Goal: Transaction & Acquisition: Purchase product/service

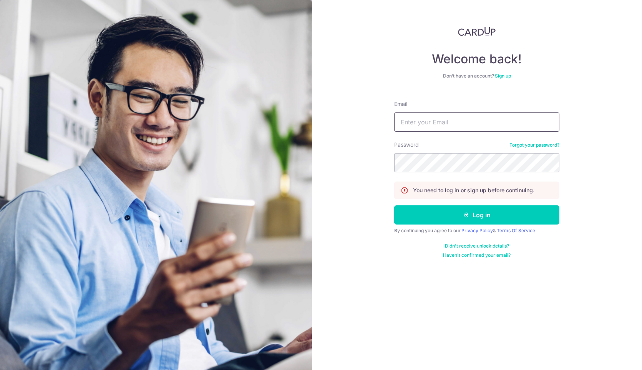
drag, startPoint x: 499, startPoint y: 122, endPoint x: 494, endPoint y: 128, distance: 8.0
click at [499, 122] on input "Email" at bounding box center [476, 122] width 165 height 19
type input "admin@soulsouper.com"
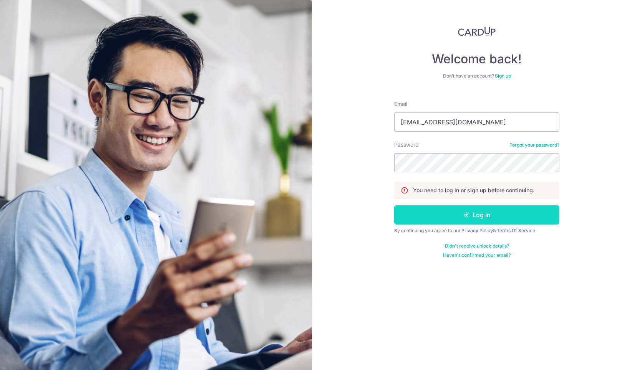
click at [483, 215] on button "Log in" at bounding box center [476, 215] width 165 height 19
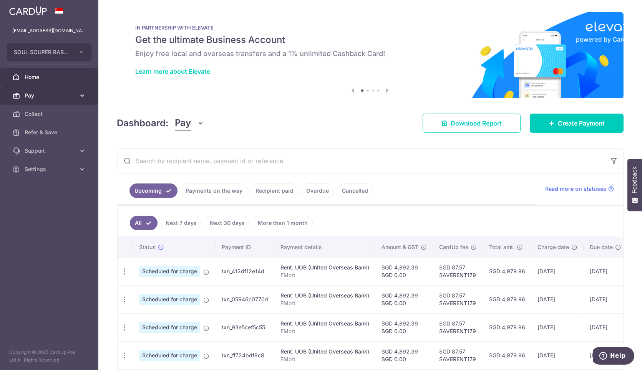
click at [23, 95] on link "Pay" at bounding box center [49, 95] width 98 height 18
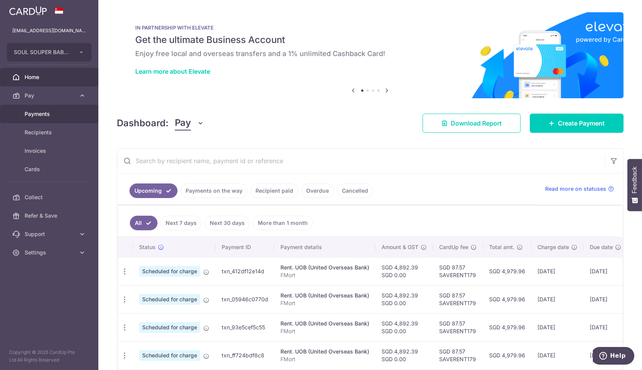
click at [60, 109] on body "admin@soulsouper.com SOUL SOUPER BABY PTE. LTD. Add new company SOUL SOUPER BAB…" at bounding box center [321, 185] width 642 height 370
click at [56, 112] on span "Payments" at bounding box center [50, 114] width 51 height 8
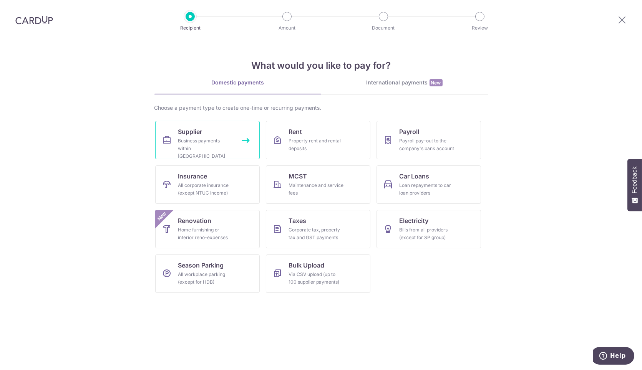
click at [213, 146] on div "Business payments within [GEOGRAPHIC_DATA]" at bounding box center [205, 148] width 55 height 23
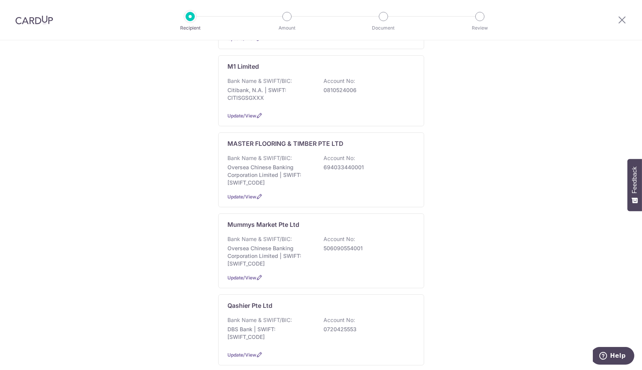
scroll to position [640, 0]
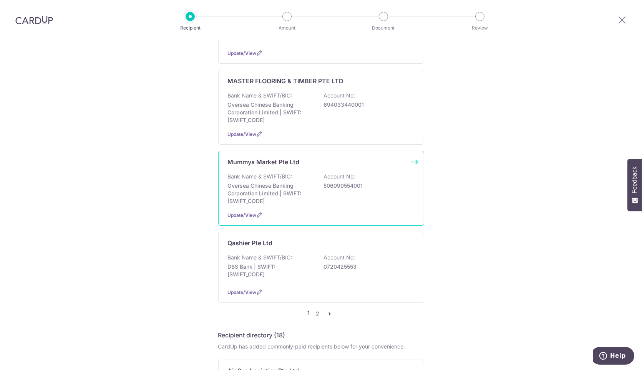
click at [263, 182] on p "Oversea Chinese Banking Corporation Limited | SWIFT: OCBCSGSGXXX" at bounding box center [271, 193] width 86 height 23
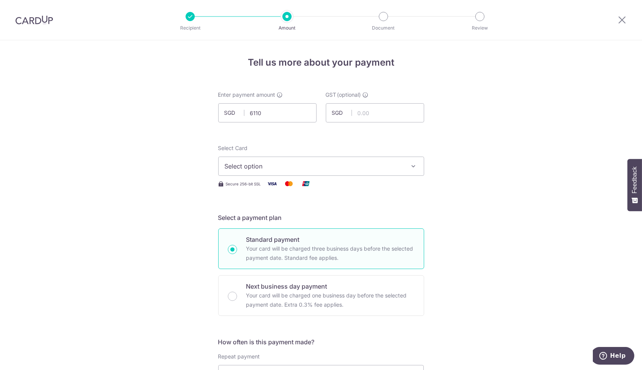
type input "6,110.00"
click at [331, 154] on div "Select Card Select option Add credit card Your Cards **** 7136 **** 6056 **** 9…" at bounding box center [321, 159] width 206 height 31
click at [331, 162] on span "Select option" at bounding box center [314, 166] width 179 height 9
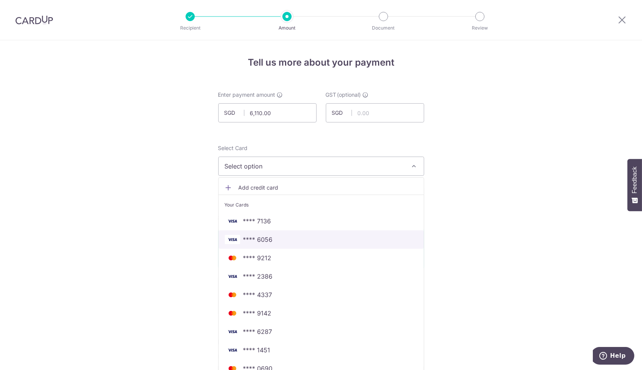
scroll to position [43, 0]
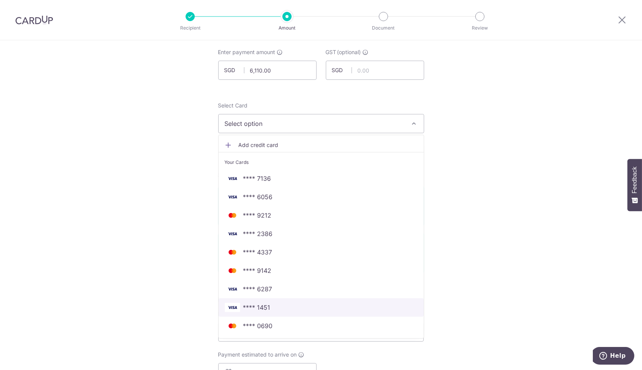
drag, startPoint x: 261, startPoint y: 303, endPoint x: 376, endPoint y: 266, distance: 121.6
click at [260, 303] on span "**** 1451" at bounding box center [256, 307] width 27 height 9
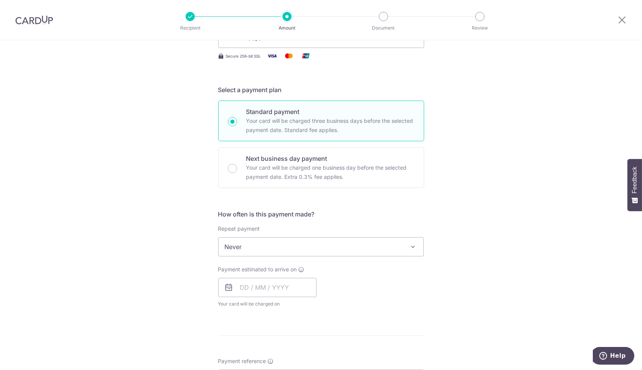
scroll to position [171, 0]
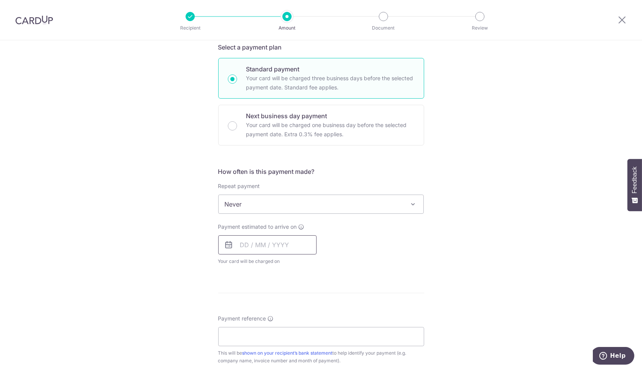
click at [286, 237] on input "text" at bounding box center [267, 244] width 98 height 19
click at [274, 314] on link "8" at bounding box center [280, 315] width 12 height 12
type input "08/10/2025"
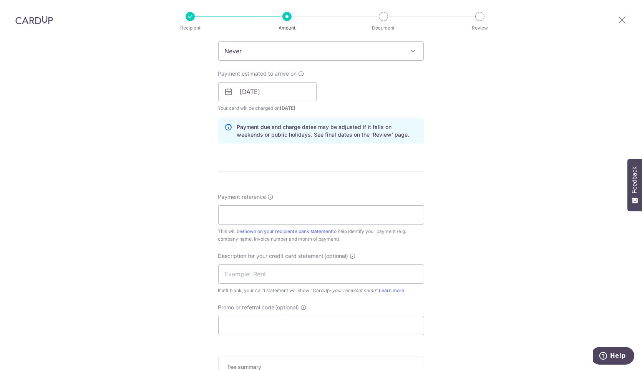
scroll to position [341, 0]
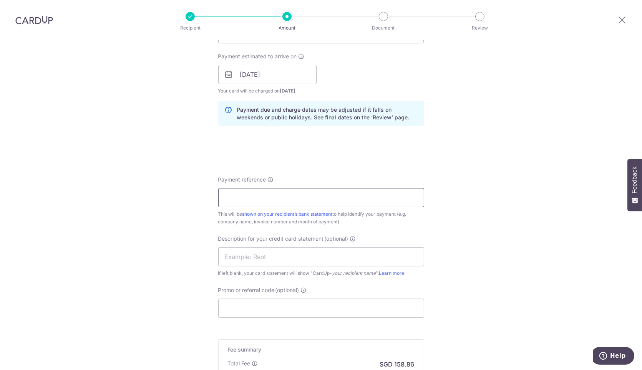
click at [293, 193] on input "Payment reference" at bounding box center [321, 197] width 206 height 19
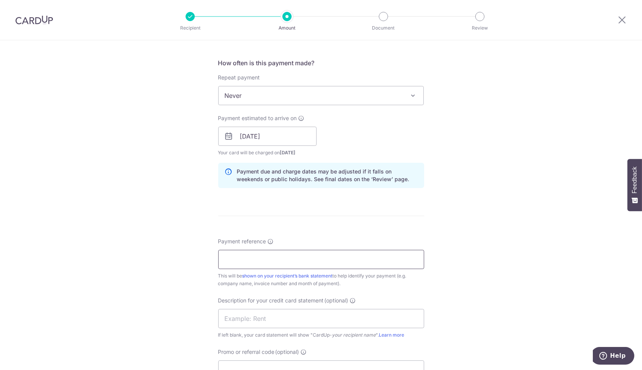
scroll to position [298, 0]
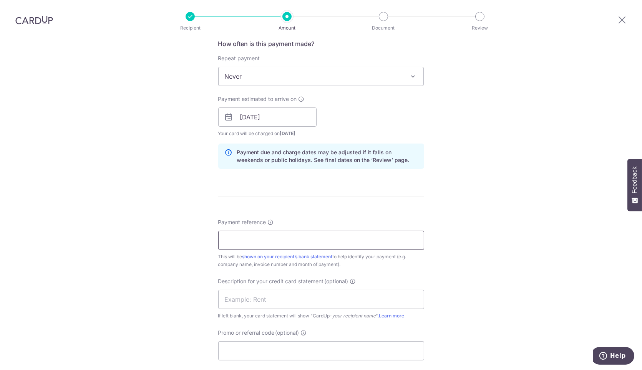
paste input "# MMBF10/25/122"
drag, startPoint x: 229, startPoint y: 239, endPoint x: 176, endPoint y: 237, distance: 53.0
click at [176, 237] on div "Tell us more about your payment Enter payment amount SGD 6,110.00 6110.00 GST (…" at bounding box center [321, 131] width 642 height 778
drag, startPoint x: 277, startPoint y: 239, endPoint x: 241, endPoint y: 235, distance: 36.0
click at [241, 235] on input "MMBF10/25/122" at bounding box center [321, 240] width 206 height 19
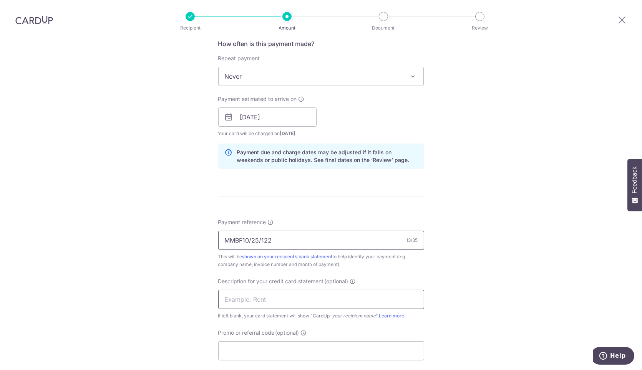
type input "MMBF10/25/122"
drag, startPoint x: 245, startPoint y: 302, endPoint x: 250, endPoint y: 303, distance: 4.4
click at [245, 303] on input "text" at bounding box center [321, 299] width 206 height 19
paste input "10/25/122"
click at [242, 297] on input "10/25/122" at bounding box center [321, 299] width 206 height 19
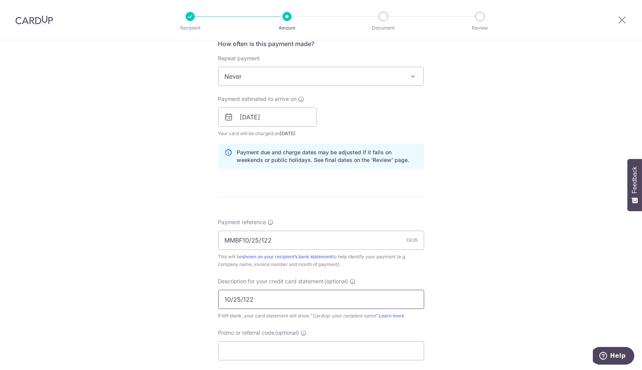
click at [241, 298] on input "10/25/122" at bounding box center [321, 299] width 206 height 19
click at [229, 298] on input "10/25122" at bounding box center [321, 299] width 206 height 19
type input "1025122"
click at [237, 342] on input "Promo or referral code (optional)" at bounding box center [321, 350] width 206 height 19
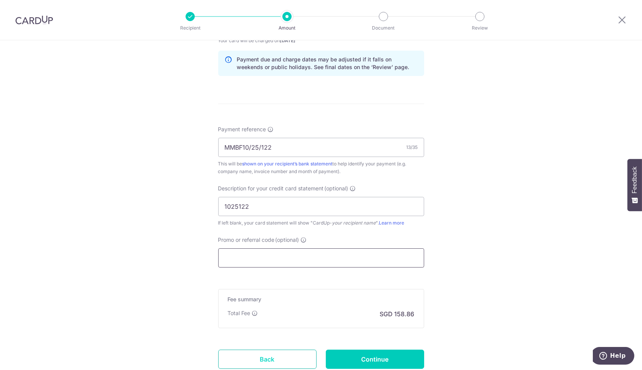
scroll to position [427, 0]
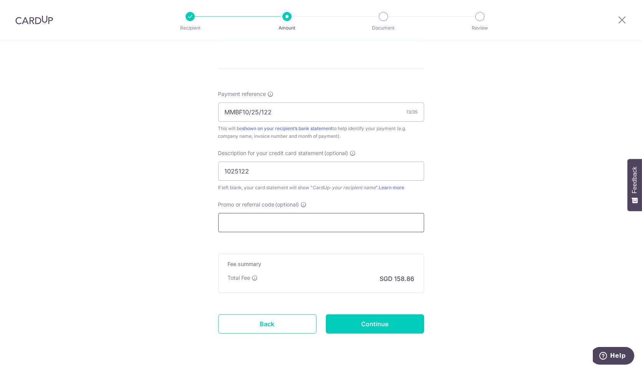
paste input "BOFF185"
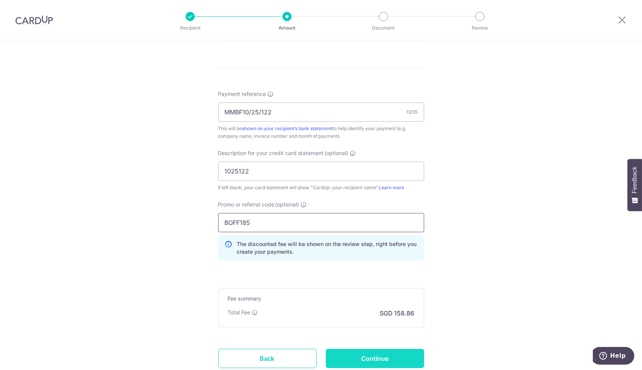
type input "BOFF185"
click at [378, 353] on input "Continue" at bounding box center [375, 358] width 98 height 19
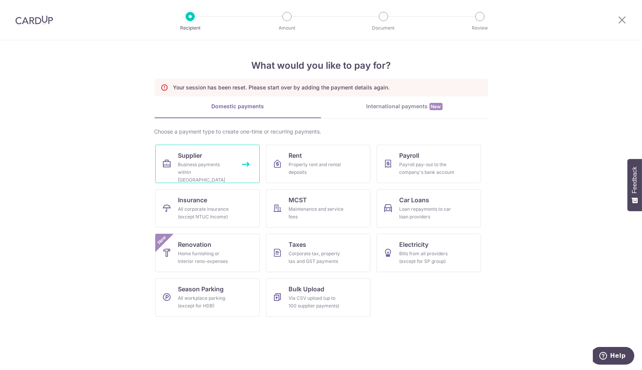
click at [195, 159] on link "Supplier Business payments within Singapore" at bounding box center [207, 164] width 104 height 38
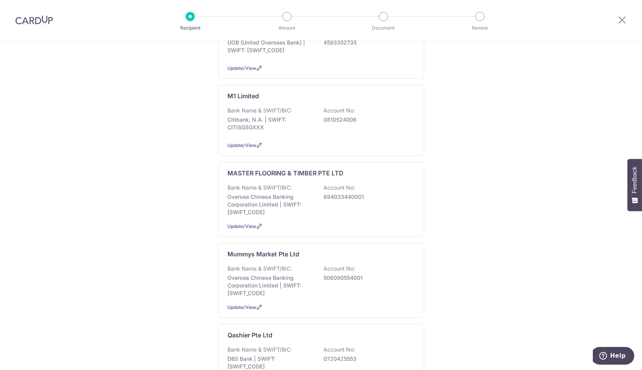
scroll to position [597, 0]
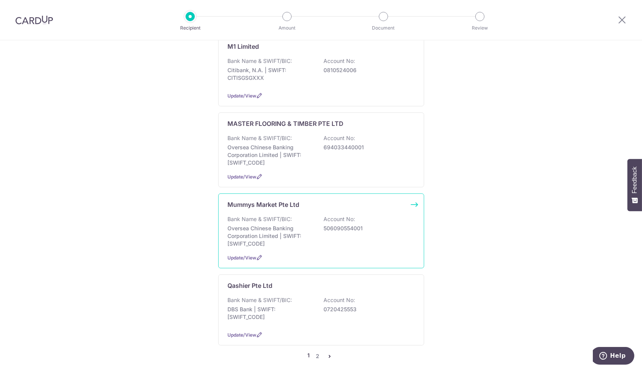
click at [278, 228] on p "Oversea Chinese Banking Corporation Limited | SWIFT: OCBCSGSGXXX" at bounding box center [271, 236] width 86 height 23
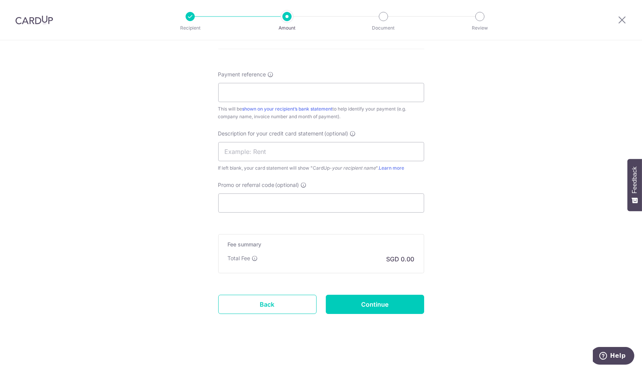
click at [288, 212] on form "Enter payment amount SGD GST (optional) SGD Select Card Select option Add credi…" at bounding box center [321, 6] width 206 height 660
click at [301, 204] on input "Promo or referral code (optional)" at bounding box center [321, 203] width 206 height 19
paste input "BOFF185"
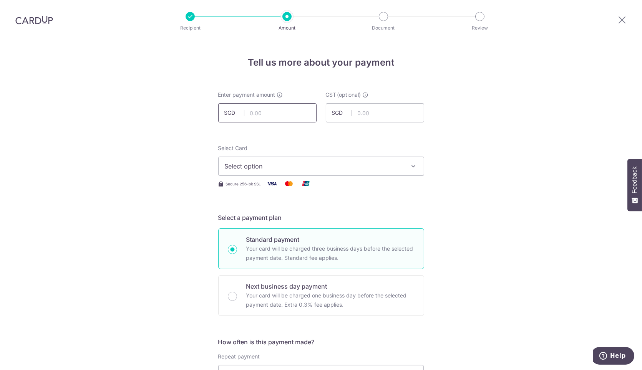
type input "BOFF185"
click at [254, 114] on input "text" at bounding box center [267, 112] width 98 height 19
type input "6,110.00"
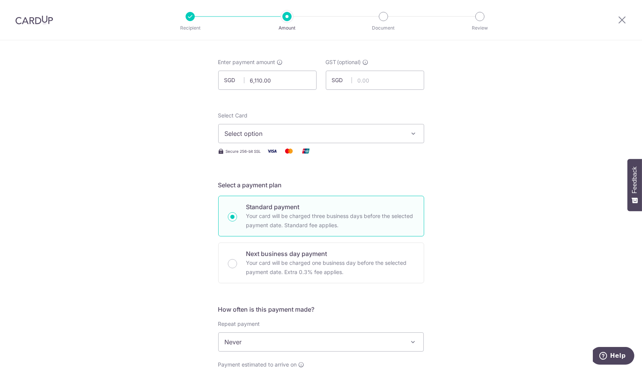
scroll to position [43, 0]
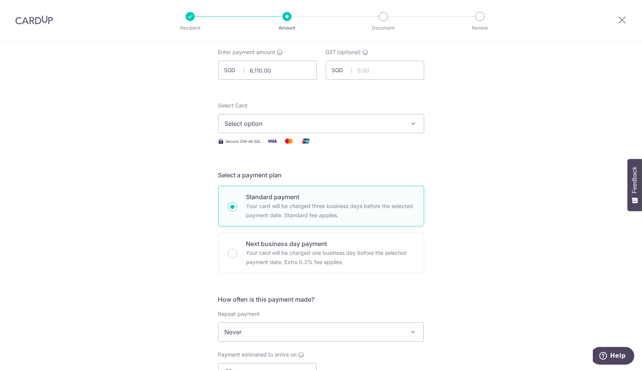
click at [325, 120] on span "Select option" at bounding box center [314, 123] width 179 height 9
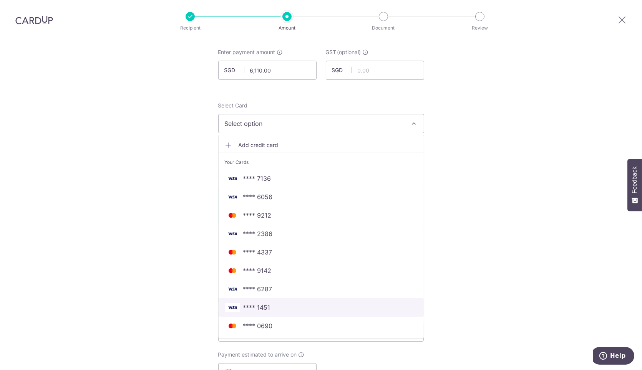
drag, startPoint x: 268, startPoint y: 306, endPoint x: 292, endPoint y: 301, distance: 24.3
click at [268, 306] on span "**** 1451" at bounding box center [321, 307] width 193 height 9
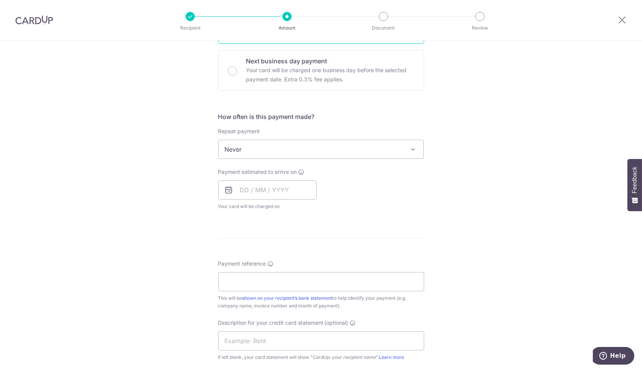
scroll to position [256, 0]
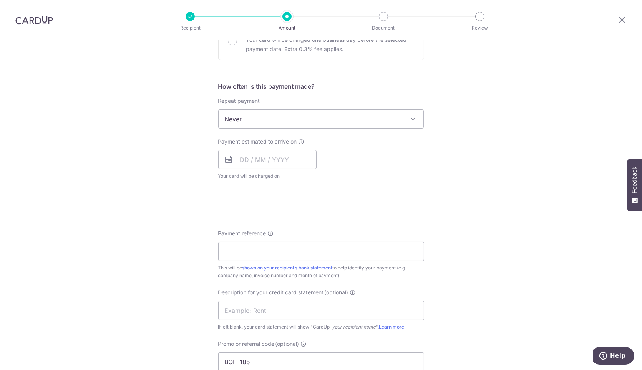
click at [260, 146] on div "Payment estimated to arrive on Your card will be charged on for the first payme…" at bounding box center [267, 159] width 98 height 42
click at [260, 158] on input "text" at bounding box center [267, 159] width 98 height 19
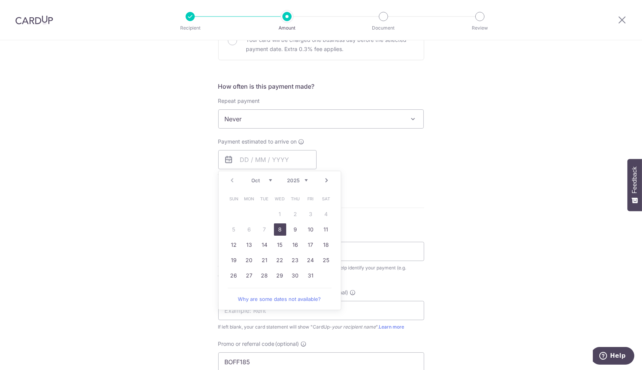
click at [277, 227] on link "8" at bounding box center [280, 230] width 12 height 12
type input "[DATE]"
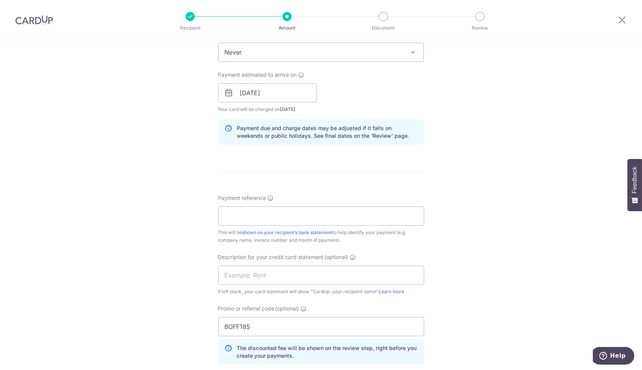
scroll to position [341, 0]
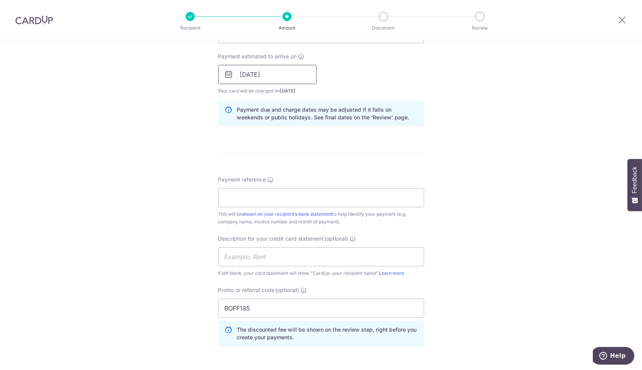
click at [271, 77] on input "[DATE]" at bounding box center [267, 74] width 98 height 19
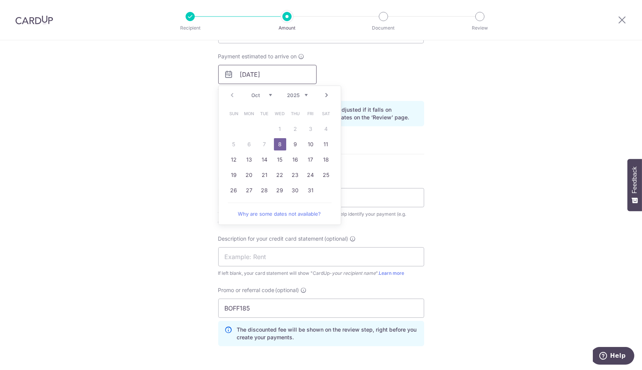
click at [271, 77] on input "[DATE]" at bounding box center [267, 74] width 98 height 19
click at [394, 186] on div "Payment reference This will be shown on your recipient’s bank statement to help…" at bounding box center [321, 201] width 206 height 50
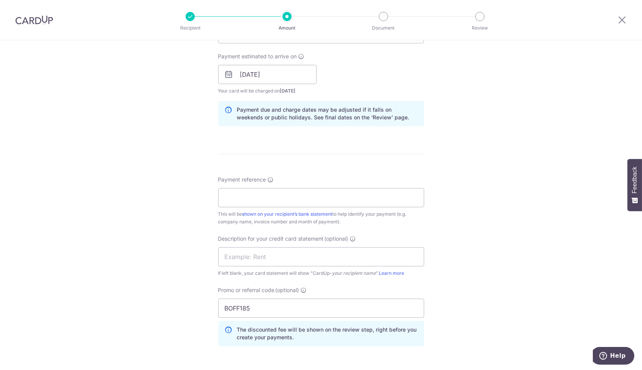
scroll to position [427, 0]
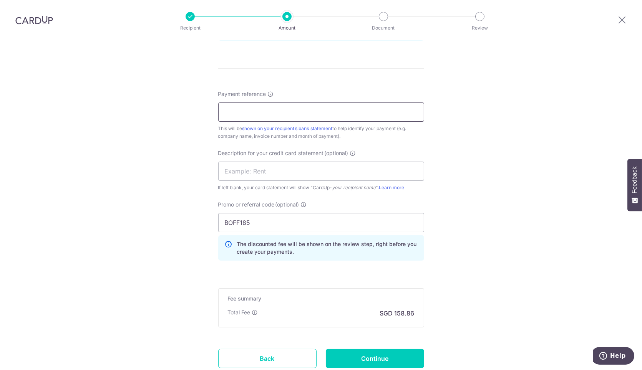
click at [296, 116] on input "Payment reference" at bounding box center [321, 112] width 206 height 19
paste input "# MMBF10/25/122"
click at [228, 112] on input "# MMBF10/25/122" at bounding box center [321, 112] width 206 height 19
drag, startPoint x: 274, startPoint y: 108, endPoint x: 220, endPoint y: 100, distance: 53.9
click at [220, 100] on div "Payment reference MMBF10/25/122 13/35 This will be shown on your recipient’s ba…" at bounding box center [321, 115] width 206 height 50
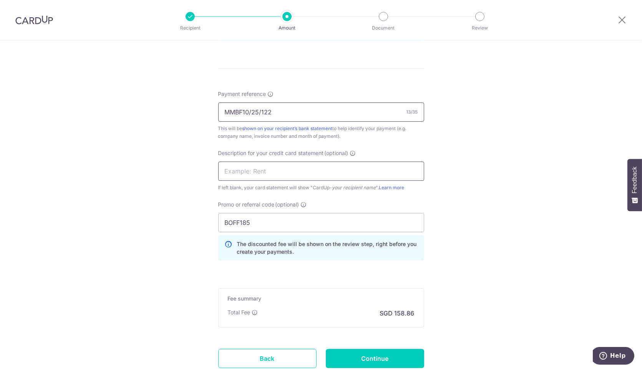
type input "MMBF10/25/122"
click at [240, 174] on input "text" at bounding box center [321, 171] width 206 height 19
paste input "MMBF10/25/122"
drag, startPoint x: 241, startPoint y: 169, endPoint x: 344, endPoint y: 169, distance: 102.9
click at [344, 169] on input "MMBF10/25/122" at bounding box center [321, 171] width 206 height 19
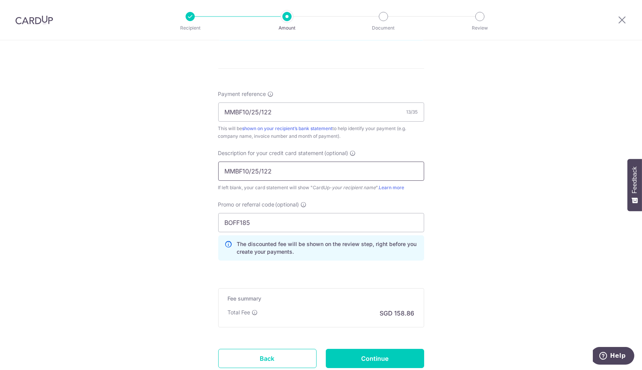
click at [276, 170] on input "MMBF10/25/122" at bounding box center [321, 171] width 206 height 19
click at [261, 170] on input "MMBF10/25/122" at bounding box center [321, 171] width 206 height 19
click at [260, 170] on input "MMBF10/25/122" at bounding box center [321, 171] width 206 height 19
click at [259, 162] on input "MMBF10/25/122" at bounding box center [321, 171] width 206 height 19
click at [250, 172] on input "MMBF10/25122" at bounding box center [321, 171] width 206 height 19
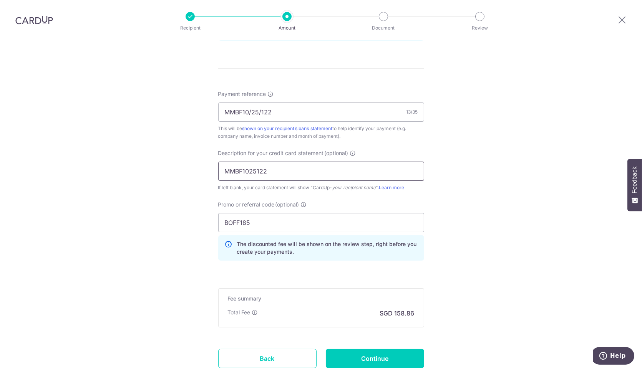
type input "MMBF1025122"
click at [497, 177] on div "Tell us more about your payment Enter payment amount SGD 6,110.00 6110.00 GST (…" at bounding box center [321, 20] width 642 height 812
click at [394, 360] on input "Continue" at bounding box center [375, 358] width 98 height 19
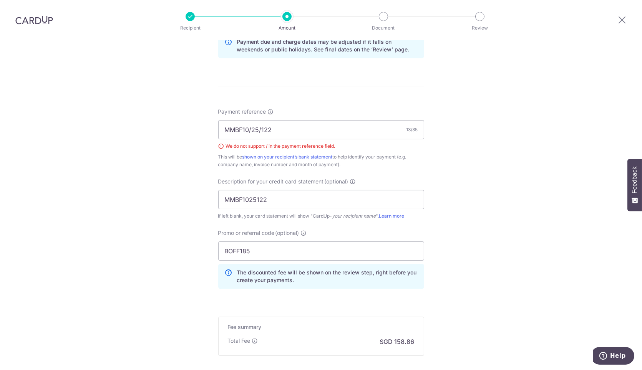
scroll to position [406, 0]
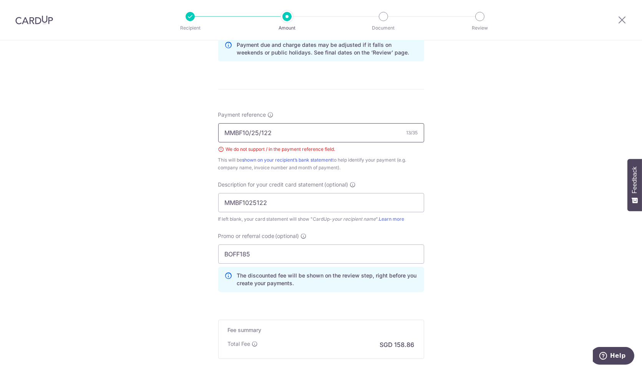
click at [250, 132] on input "MMBF10/25/122" at bounding box center [321, 132] width 206 height 19
click at [258, 131] on input "MMBF1025/122" at bounding box center [321, 132] width 206 height 19
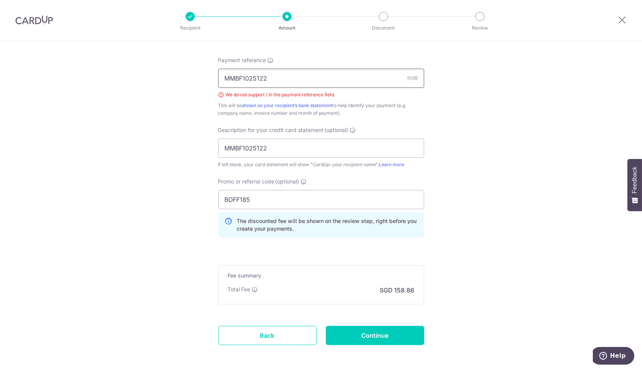
scroll to position [491, 0]
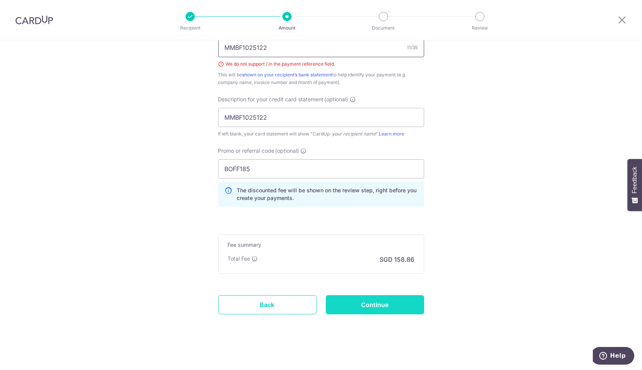
type input "MMBF1025122"
click at [367, 300] on input "Continue" at bounding box center [375, 304] width 98 height 19
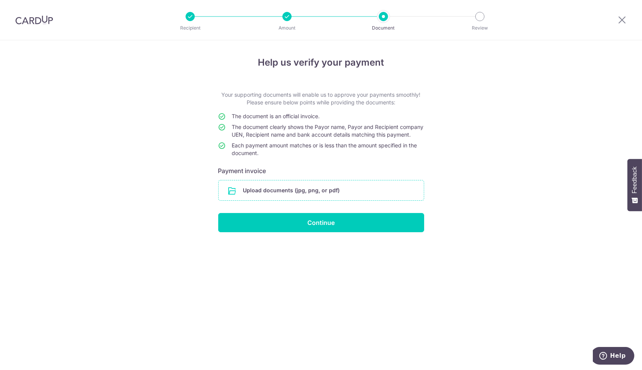
click at [314, 200] on input "file" at bounding box center [321, 191] width 205 height 20
click at [340, 187] on form "Your supporting documents will enable us to approve your payments smoothly! Ple…" at bounding box center [321, 161] width 206 height 141
click at [340, 199] on input "file" at bounding box center [321, 191] width 205 height 20
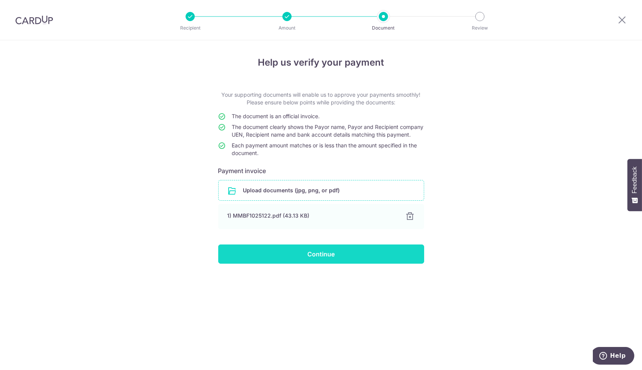
click at [354, 260] on input "Continue" at bounding box center [321, 254] width 206 height 19
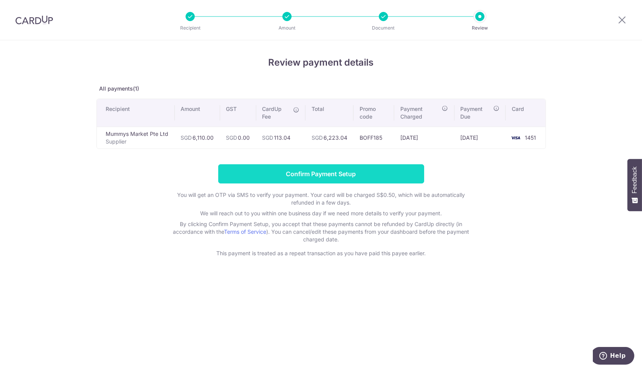
click at [277, 172] on input "Confirm Payment Setup" at bounding box center [321, 173] width 206 height 19
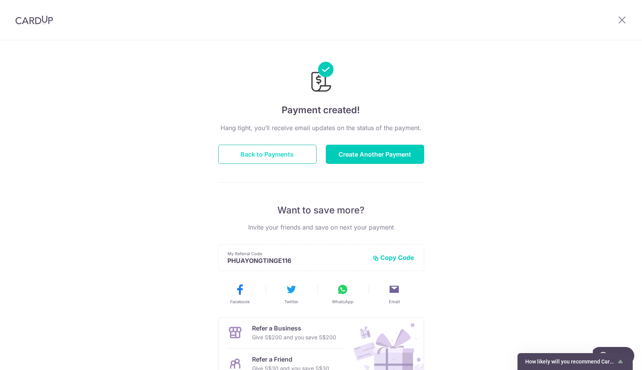
click at [260, 156] on button "Back to Payments" at bounding box center [267, 154] width 98 height 19
